Goal: Navigation & Orientation: Find specific page/section

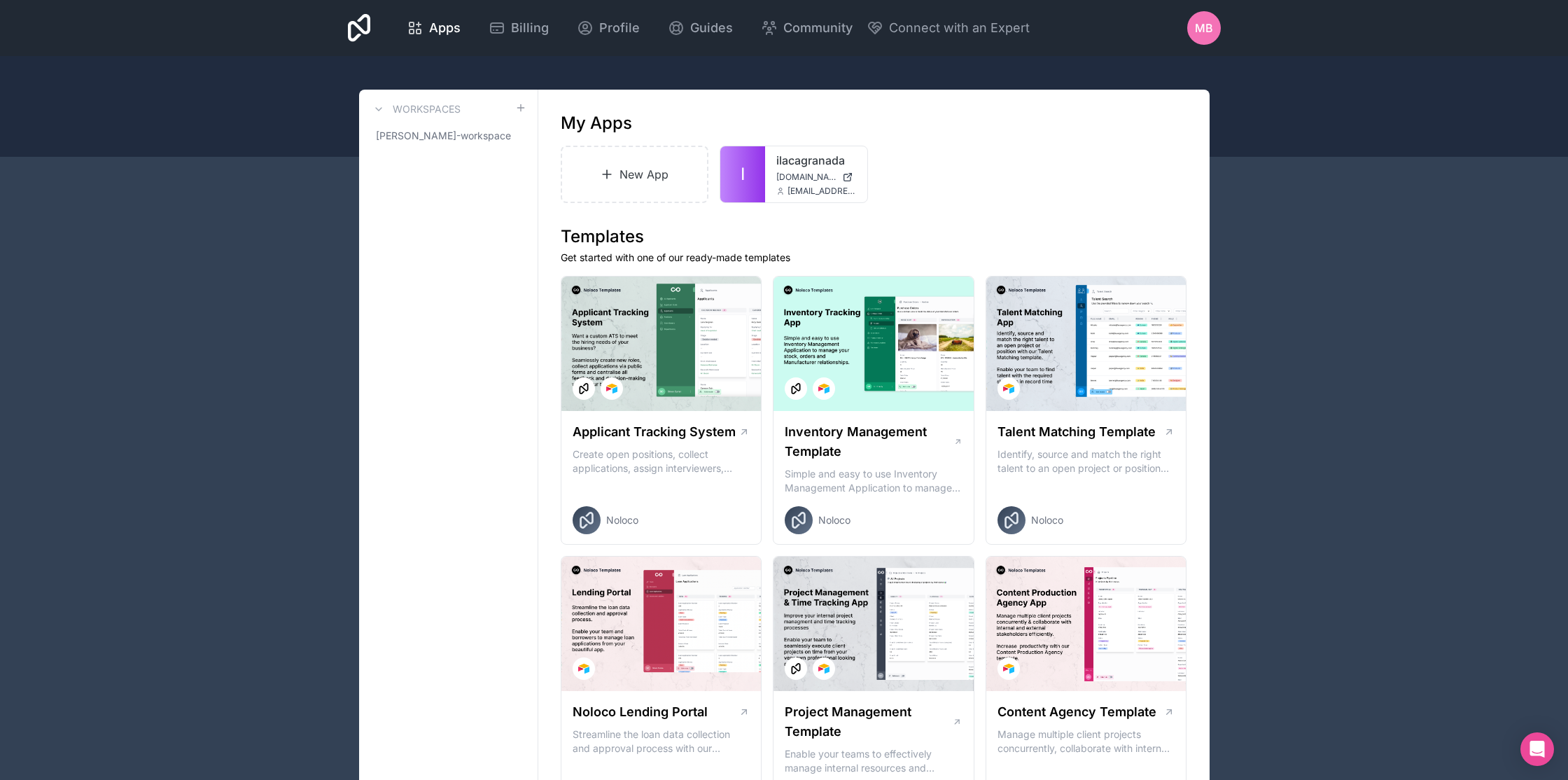
click at [364, 32] on icon at bounding box center [359, 28] width 23 height 28
click at [363, 32] on icon at bounding box center [359, 28] width 23 height 28
click at [333, 24] on div "Apps Billing Profile Guides Community Connect with an Expert MB Billing Profile…" at bounding box center [784, 28] width 1568 height 56
click at [717, 26] on span "Guides" at bounding box center [712, 28] width 43 height 20
click at [454, 34] on span "Apps" at bounding box center [445, 28] width 32 height 20
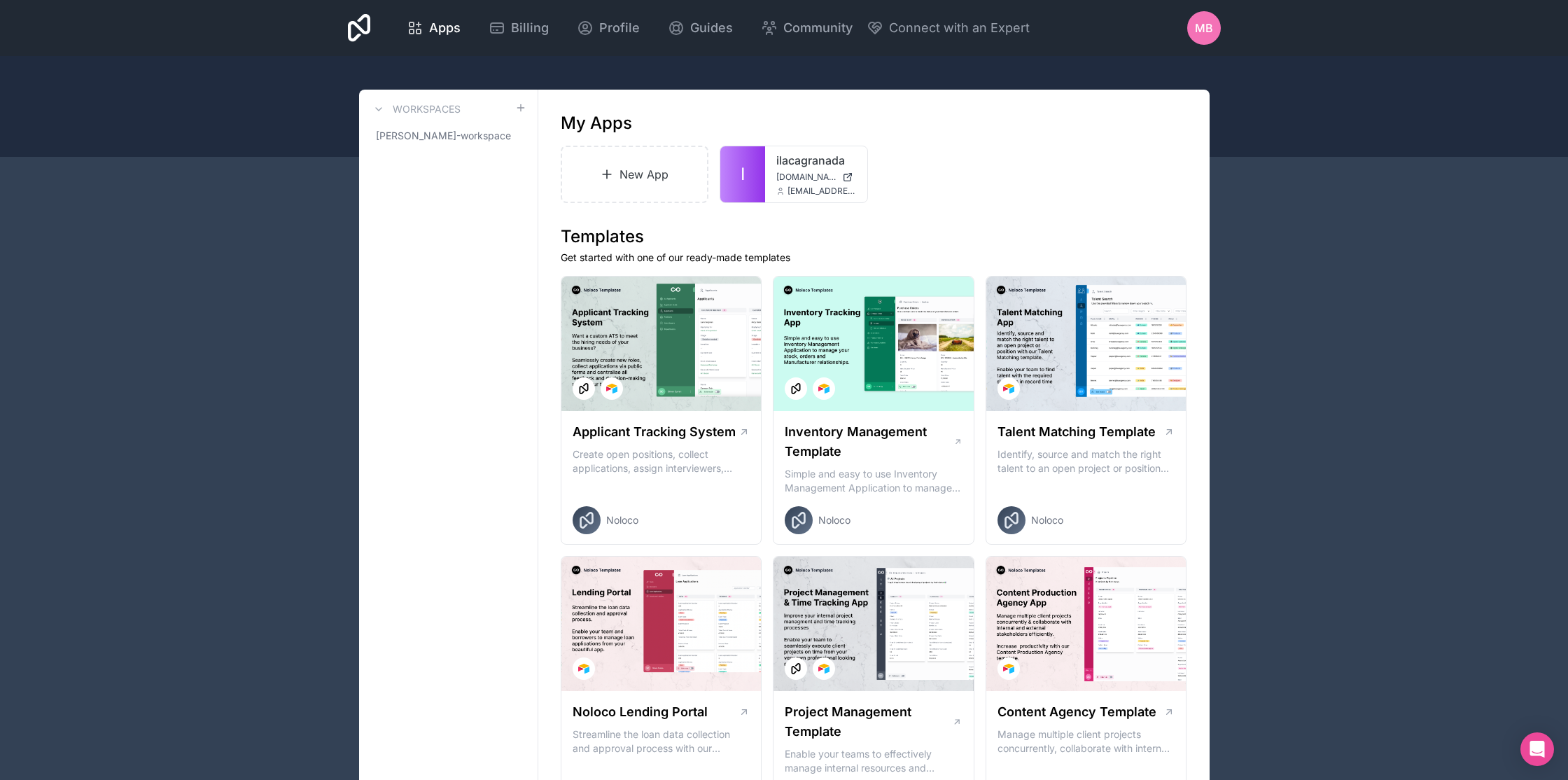
click at [362, 35] on icon at bounding box center [359, 28] width 23 height 28
click at [354, 28] on icon at bounding box center [359, 28] width 23 height 28
click at [362, 24] on icon at bounding box center [359, 28] width 23 height 28
click at [722, 32] on span "Guides" at bounding box center [712, 28] width 43 height 20
